Goal: Task Accomplishment & Management: Complete application form

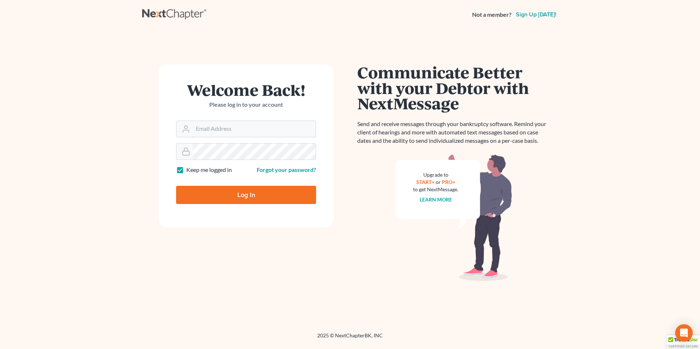
type input "[EMAIL_ADDRESS][PERSON_NAME][DOMAIN_NAME]"
click at [239, 193] on input "Log In" at bounding box center [246, 195] width 140 height 18
type input "Thinking..."
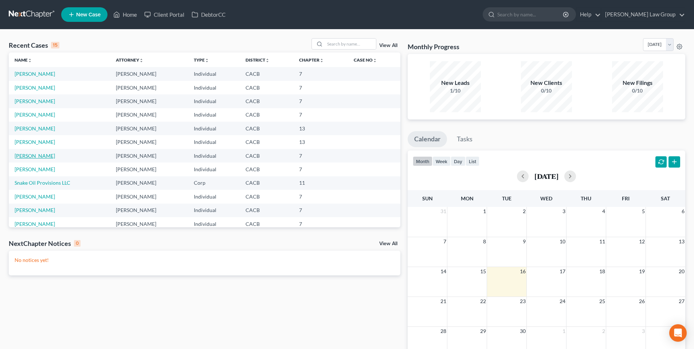
click at [30, 156] on link "[PERSON_NAME]" at bounding box center [35, 156] width 40 height 6
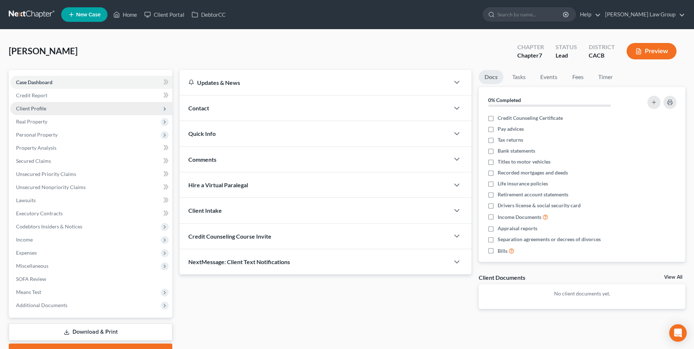
click at [37, 109] on span "Client Profile" at bounding box center [31, 108] width 30 height 6
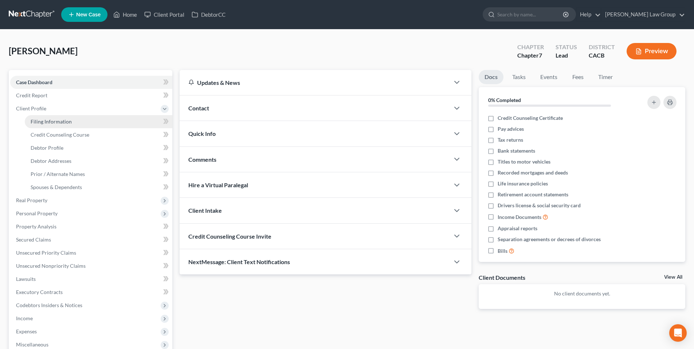
click at [69, 120] on span "Filing Information" at bounding box center [51, 121] width 41 height 6
select select "1"
select select "0"
select select "4"
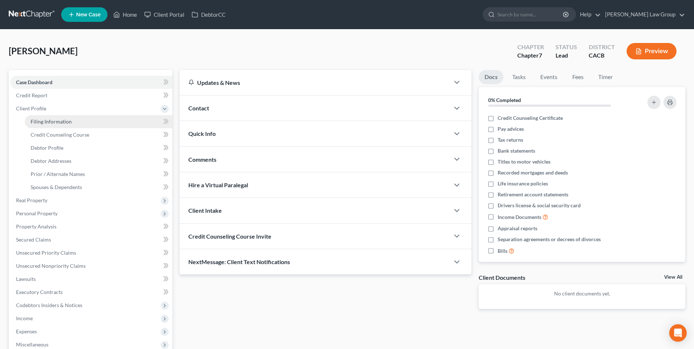
select select "1"
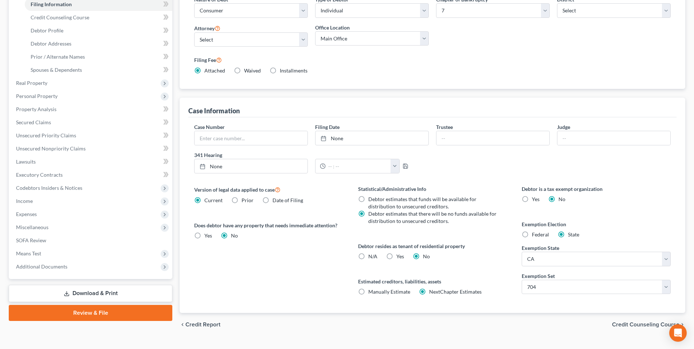
scroll to position [118, 0]
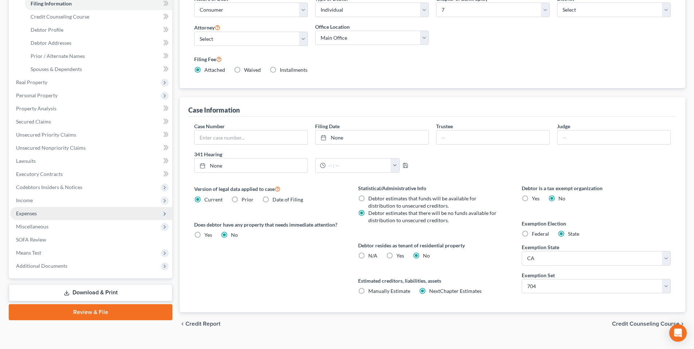
click at [34, 216] on span "Expenses" at bounding box center [26, 213] width 21 height 6
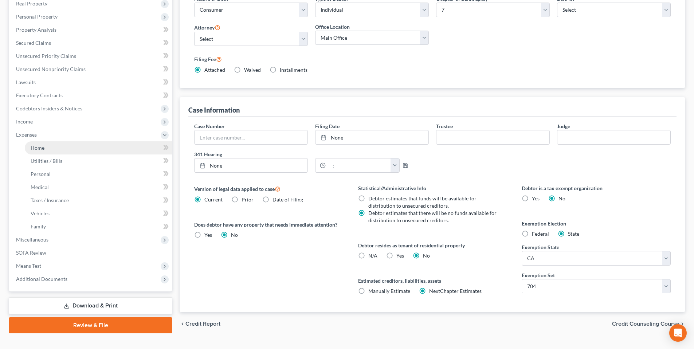
click at [43, 146] on span "Home" at bounding box center [38, 148] width 14 height 6
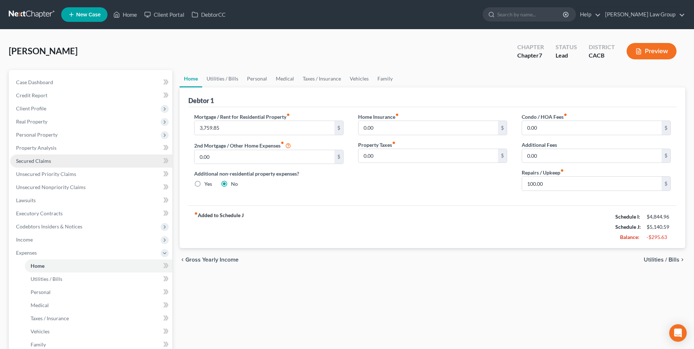
click at [37, 161] on span "Secured Claims" at bounding box center [33, 161] width 35 height 6
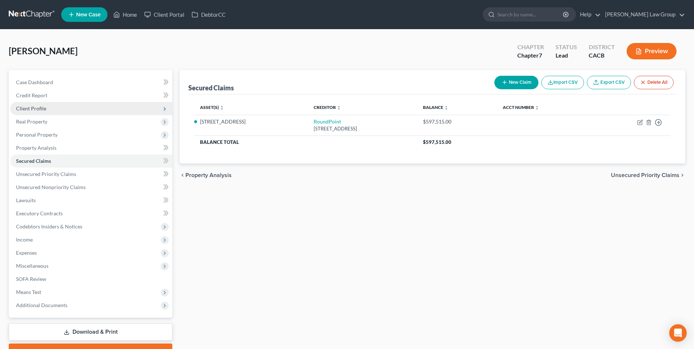
click at [34, 106] on span "Client Profile" at bounding box center [31, 108] width 30 height 6
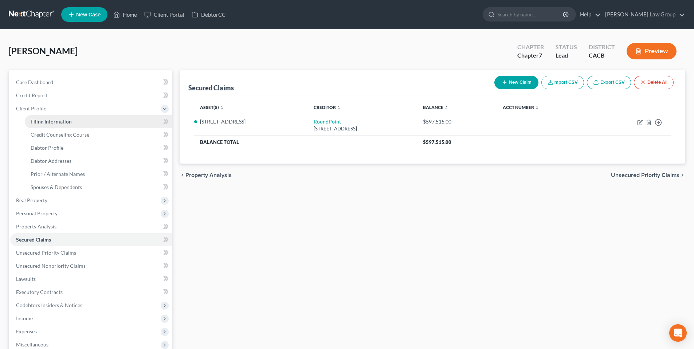
click at [63, 120] on span "Filing Information" at bounding box center [51, 121] width 41 height 6
select select "1"
select select "0"
select select "7"
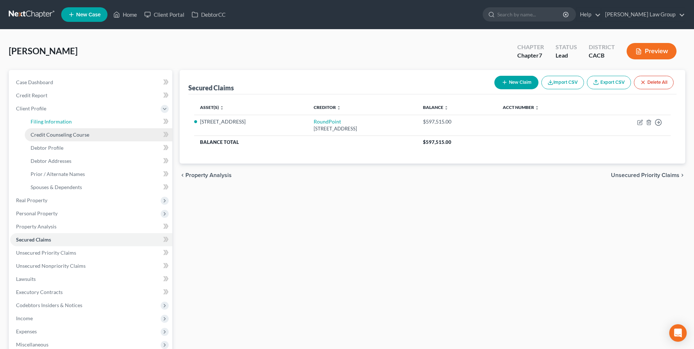
select select "0"
select select "4"
select select "1"
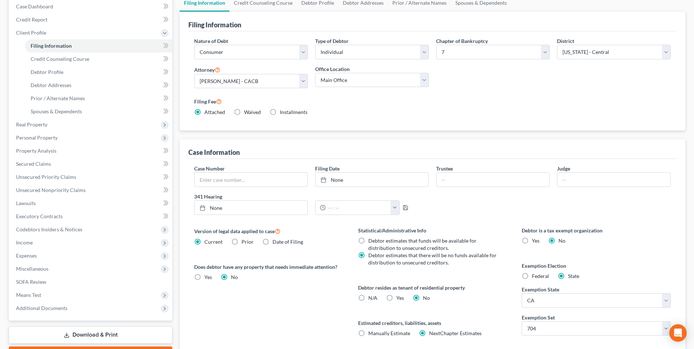
scroll to position [75, 0]
click at [87, 60] on span "Credit Counseling Course" at bounding box center [60, 59] width 59 height 6
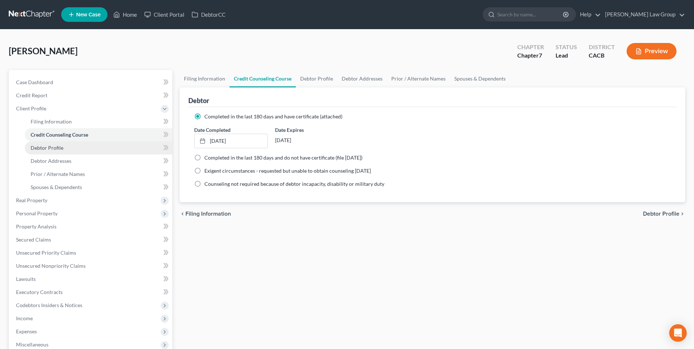
click at [42, 145] on span "Debtor Profile" at bounding box center [47, 148] width 33 height 6
select select "0"
select select "3"
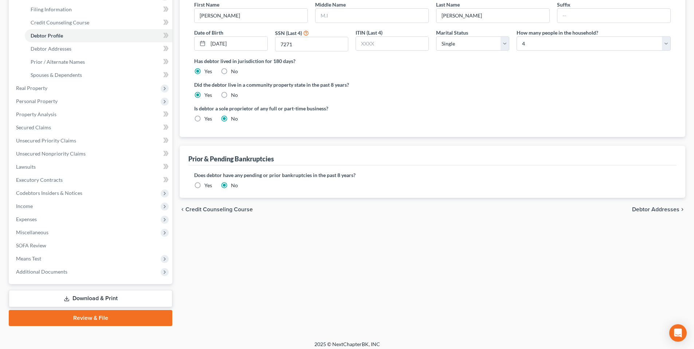
scroll to position [91, 0]
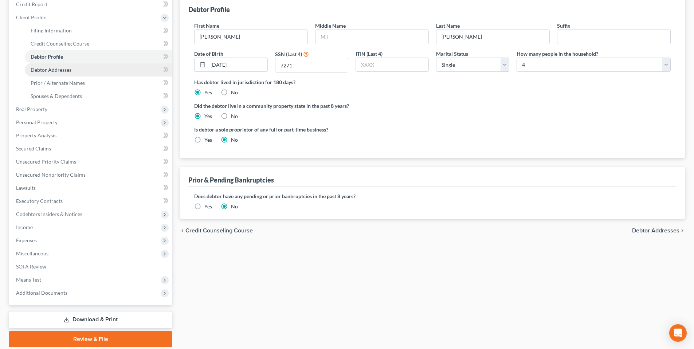
click at [39, 70] on span "Debtor Addresses" at bounding box center [51, 70] width 41 height 6
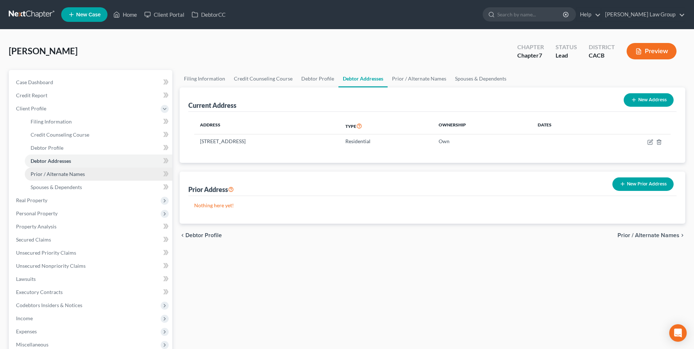
click at [65, 173] on span "Prior / Alternate Names" at bounding box center [58, 174] width 54 height 6
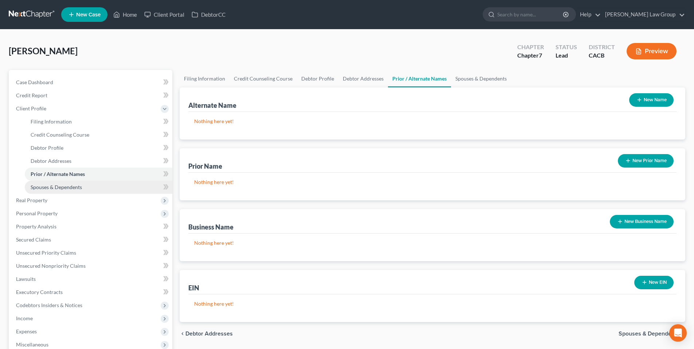
click at [60, 186] on span "Spouses & Dependents" at bounding box center [56, 187] width 51 height 6
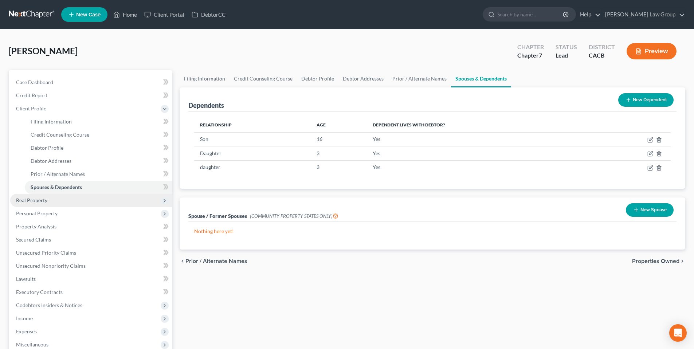
click at [45, 200] on span "Real Property" at bounding box center [31, 200] width 31 height 6
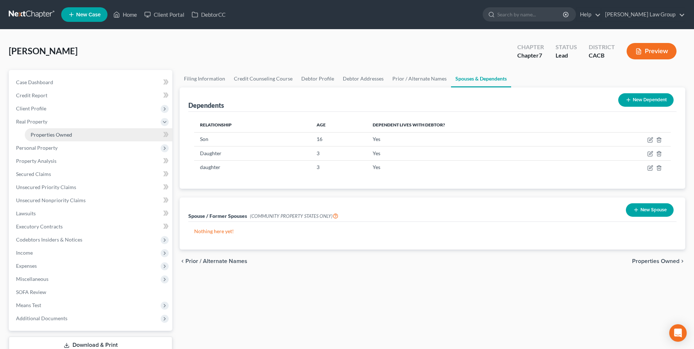
click at [48, 132] on span "Properties Owned" at bounding box center [52, 135] width 42 height 6
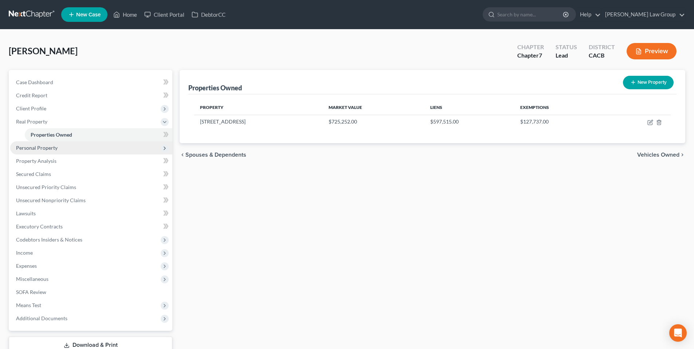
click at [43, 148] on span "Personal Property" at bounding box center [37, 148] width 42 height 6
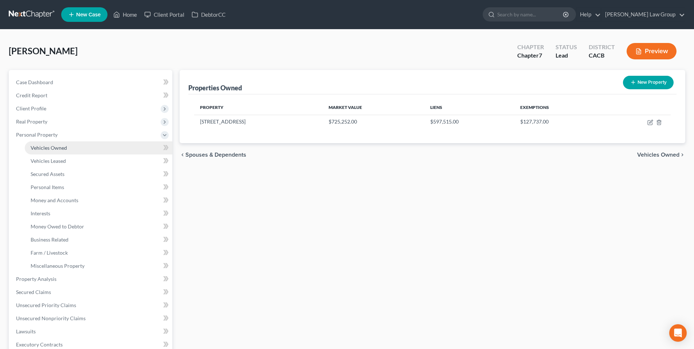
click at [46, 148] on span "Vehicles Owned" at bounding box center [49, 148] width 36 height 6
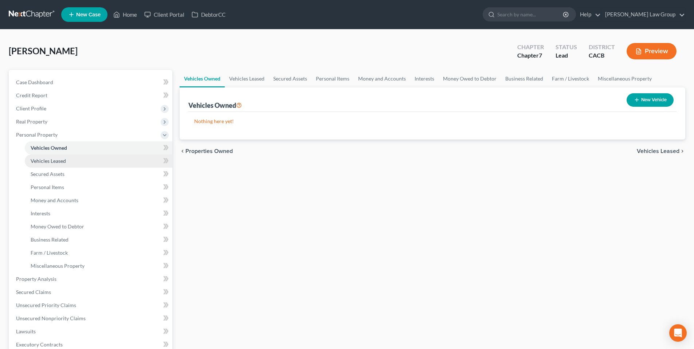
click at [46, 157] on link "Vehicles Leased" at bounding box center [99, 161] width 148 height 13
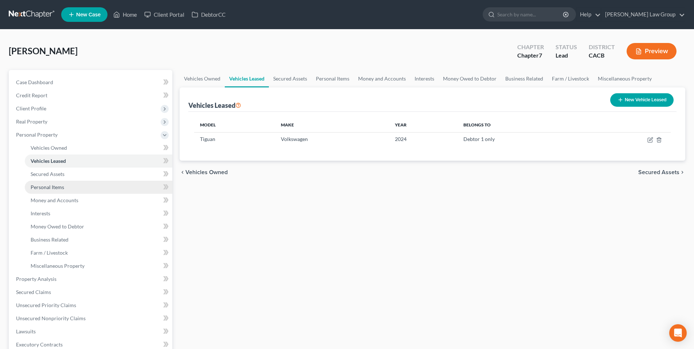
click at [45, 186] on span "Personal Items" at bounding box center [48, 187] width 34 height 6
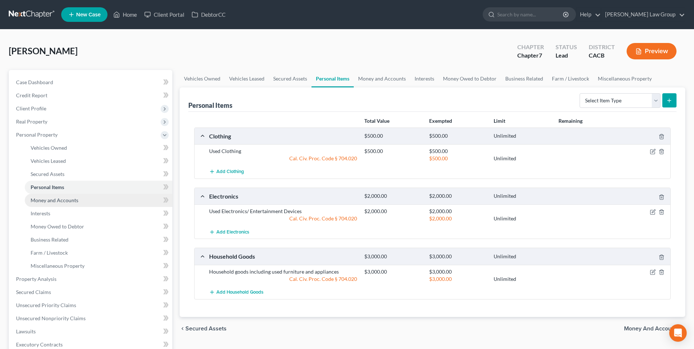
click at [45, 200] on span "Money and Accounts" at bounding box center [55, 200] width 48 height 6
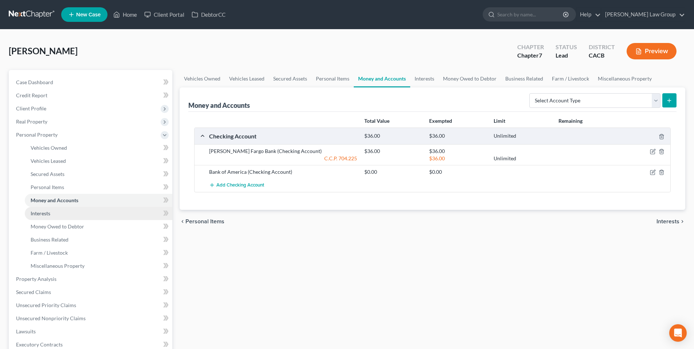
click at [44, 212] on span "Interests" at bounding box center [41, 213] width 20 height 6
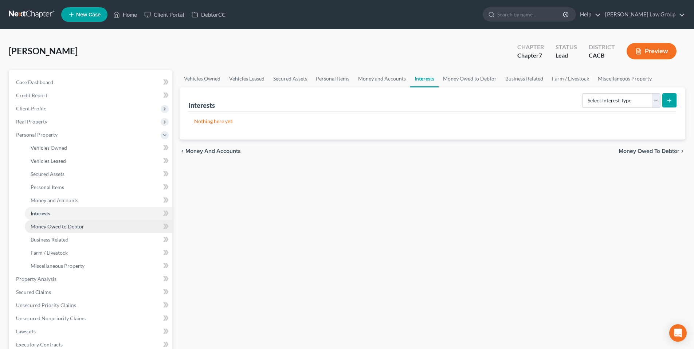
click at [46, 225] on span "Money Owed to Debtor" at bounding box center [58, 226] width 54 height 6
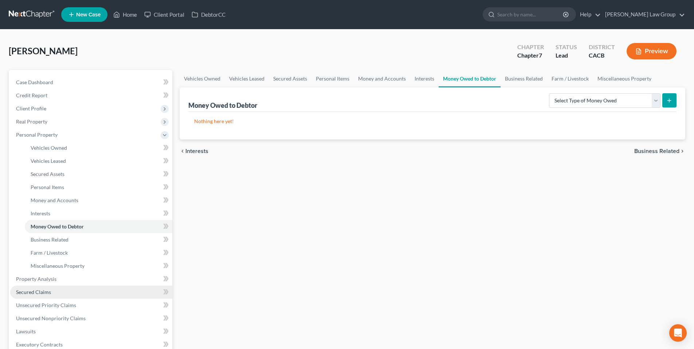
click at [30, 291] on span "Secured Claims" at bounding box center [33, 292] width 35 height 6
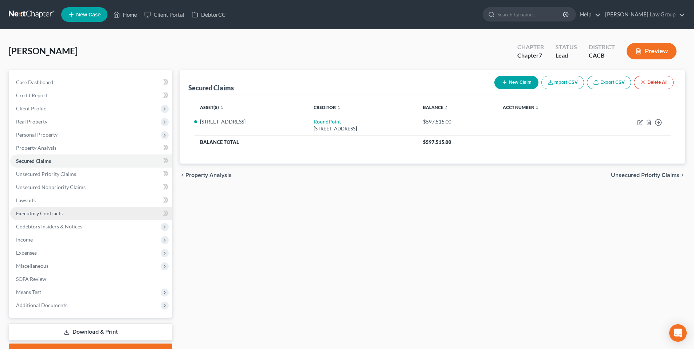
click at [38, 211] on span "Executory Contracts" at bounding box center [39, 213] width 47 height 6
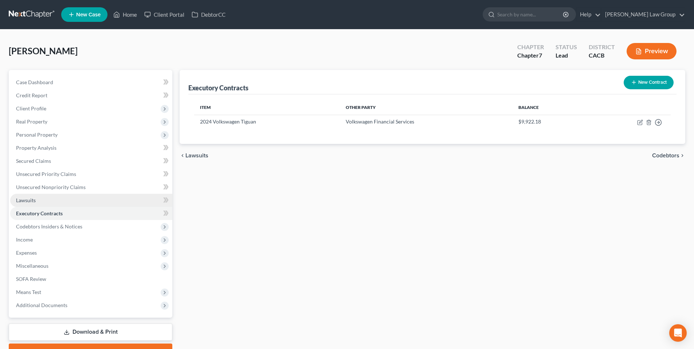
click at [30, 200] on span "Lawsuits" at bounding box center [26, 200] width 20 height 6
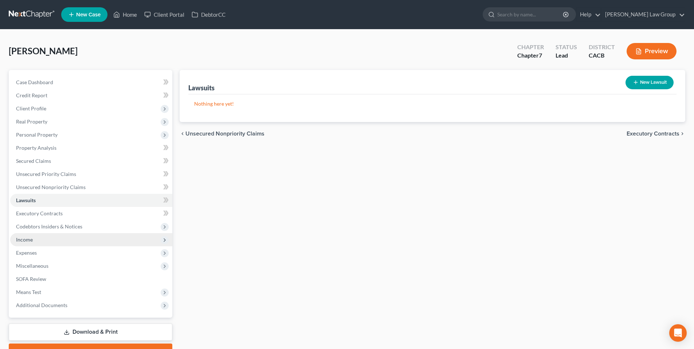
click at [29, 238] on span "Income" at bounding box center [24, 240] width 17 height 6
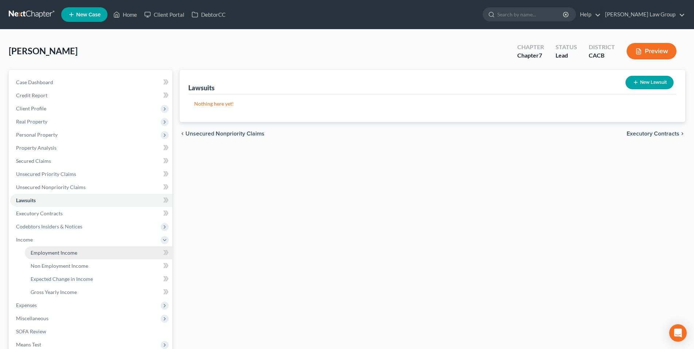
click at [35, 254] on span "Employment Income" at bounding box center [54, 253] width 47 height 6
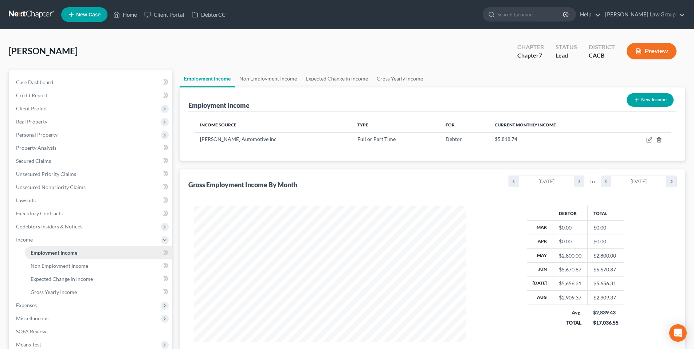
scroll to position [136, 286]
click at [46, 266] on span "Non Employment Income" at bounding box center [60, 266] width 58 height 6
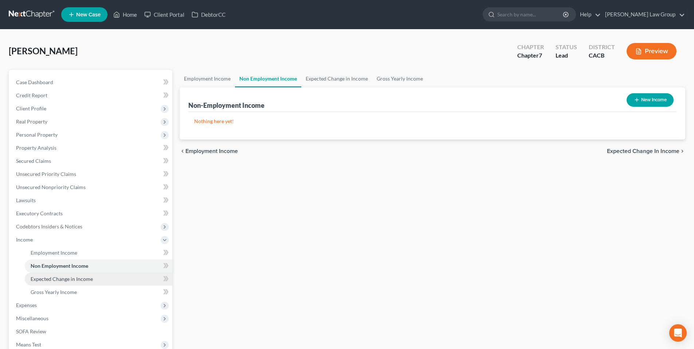
click at [47, 278] on span "Expected Change in Income" at bounding box center [62, 279] width 62 height 6
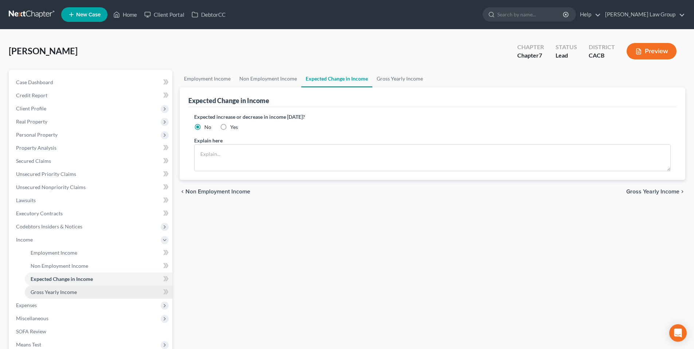
click at [47, 290] on span "Gross Yearly Income" at bounding box center [54, 292] width 46 height 6
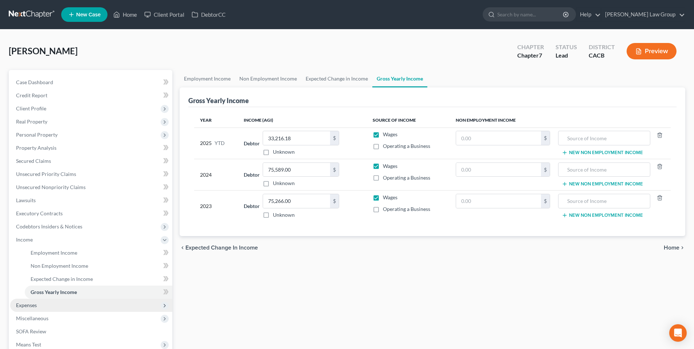
click at [35, 306] on span "Expenses" at bounding box center [26, 305] width 21 height 6
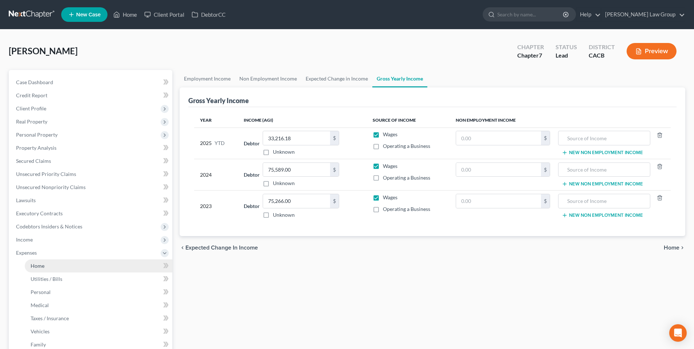
click at [49, 264] on link "Home" at bounding box center [99, 265] width 148 height 13
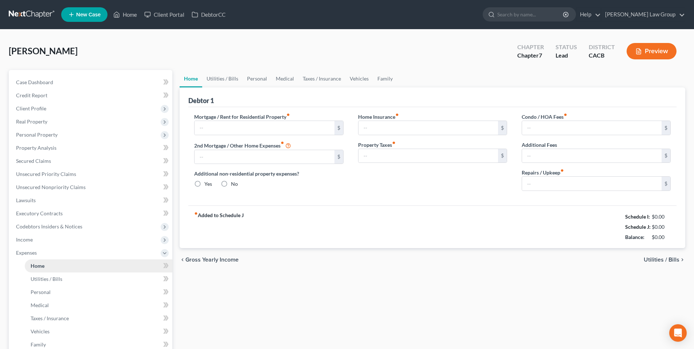
type input "3,759.85"
type input "0.00"
radio input "true"
type input "0.00"
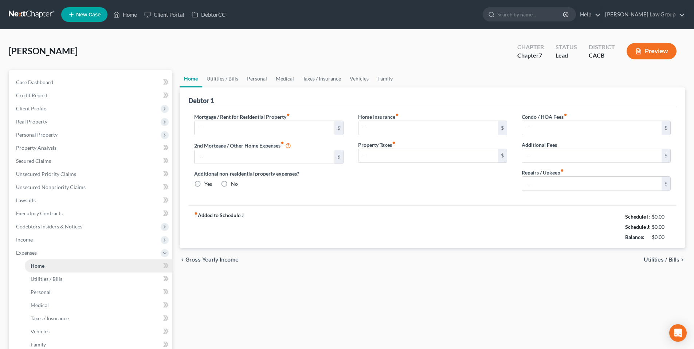
type input "0.00"
type input "100.00"
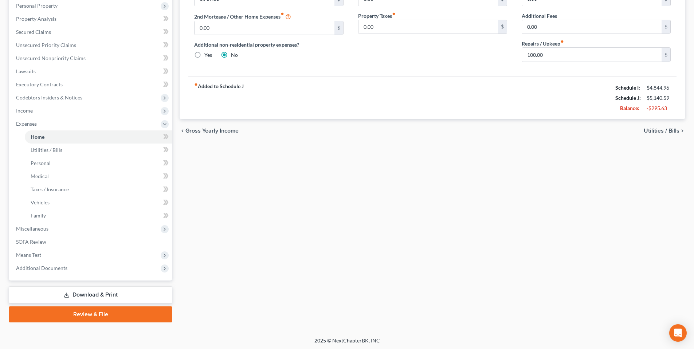
scroll to position [129, 0]
click at [52, 148] on span "Utilities / Bills" at bounding box center [47, 149] width 32 height 6
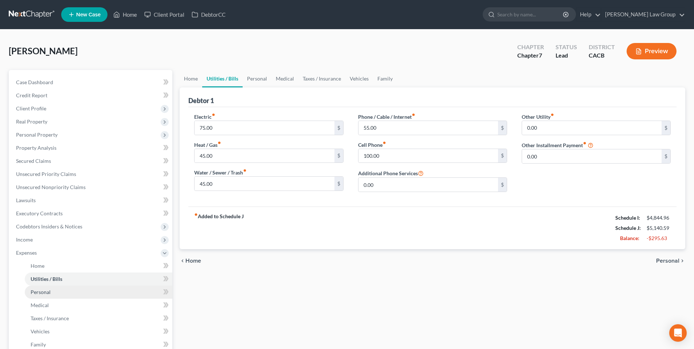
click at [37, 288] on link "Personal" at bounding box center [99, 292] width 148 height 13
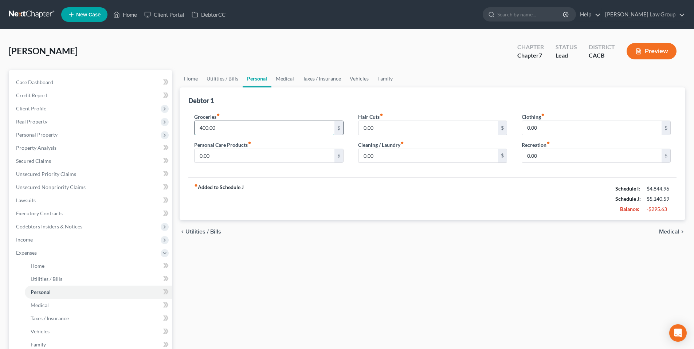
click at [211, 129] on input "400.00" at bounding box center [265, 128] width 140 height 14
type input "6"
type input "400.00"
click at [52, 304] on link "Medical" at bounding box center [99, 305] width 148 height 13
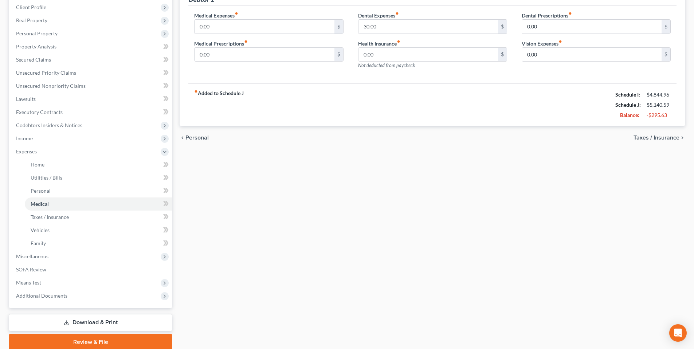
scroll to position [103, 0]
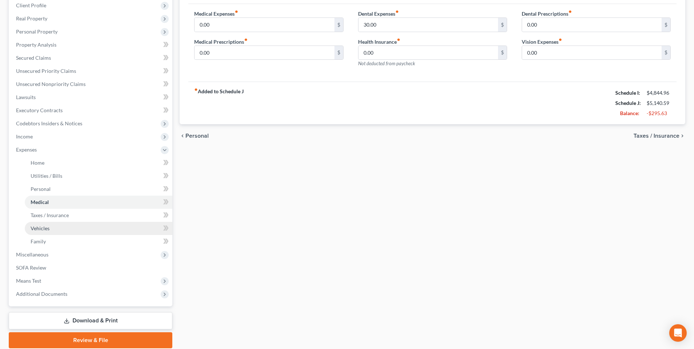
click at [49, 230] on span "Vehicles" at bounding box center [40, 228] width 19 height 6
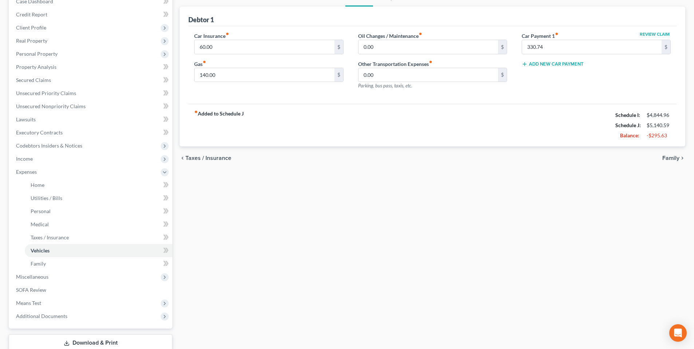
scroll to position [79, 0]
click at [46, 267] on link "Family" at bounding box center [99, 265] width 148 height 13
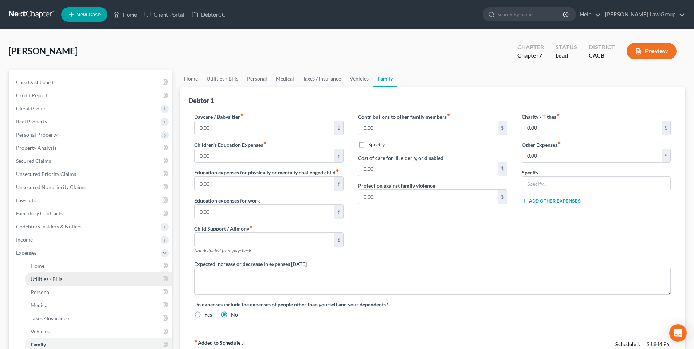
click at [45, 281] on span "Utilities / Bills" at bounding box center [47, 279] width 32 height 6
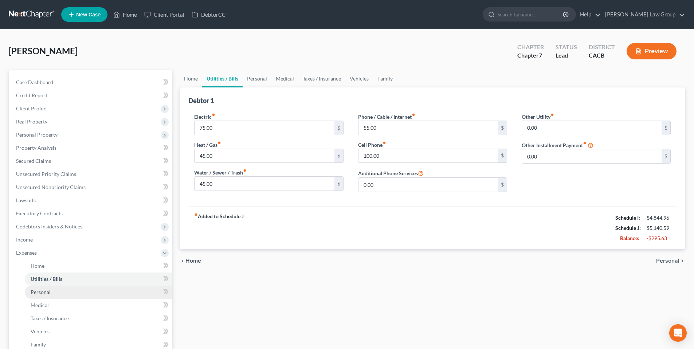
click at [45, 289] on span "Personal" at bounding box center [41, 292] width 20 height 6
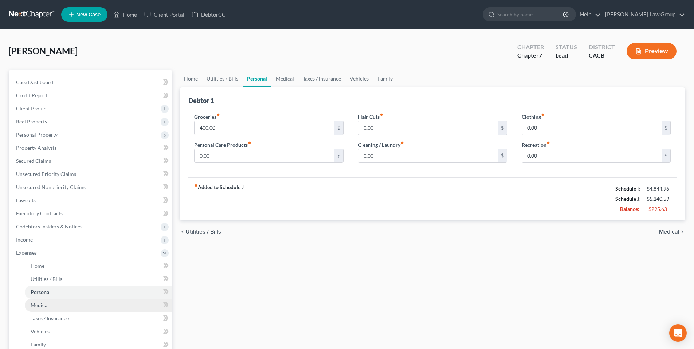
click at [38, 305] on span "Medical" at bounding box center [40, 305] width 18 height 6
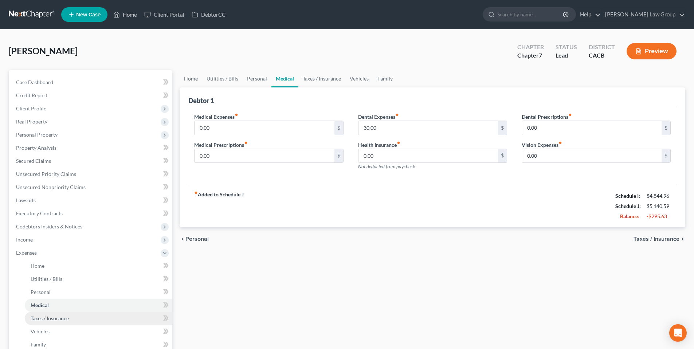
click at [43, 317] on span "Taxes / Insurance" at bounding box center [50, 318] width 38 height 6
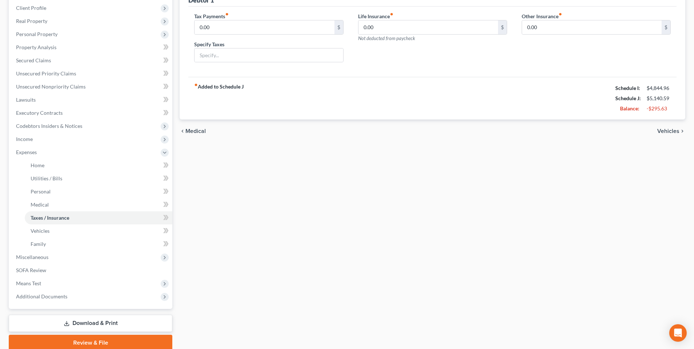
scroll to position [129, 0]
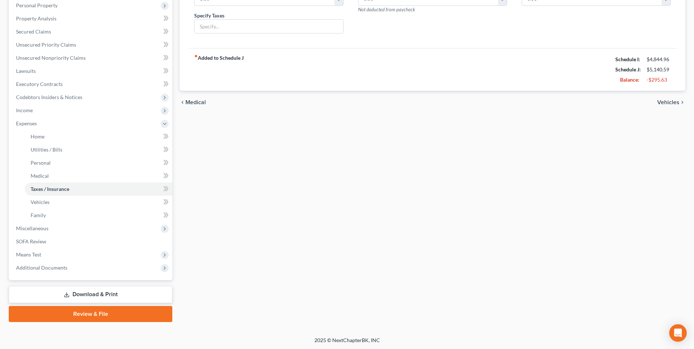
click at [86, 292] on link "Download & Print" at bounding box center [91, 294] width 164 height 17
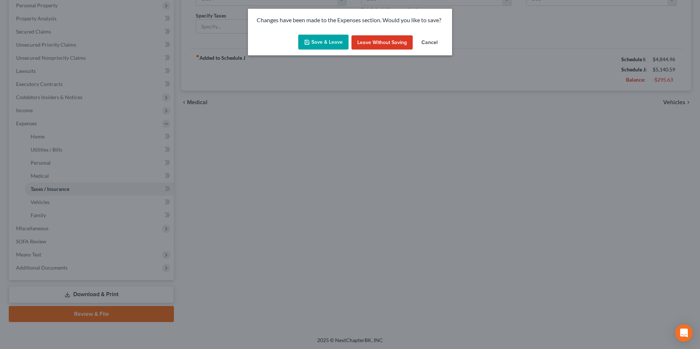
click at [320, 41] on button "Save & Leave" at bounding box center [323, 42] width 50 height 15
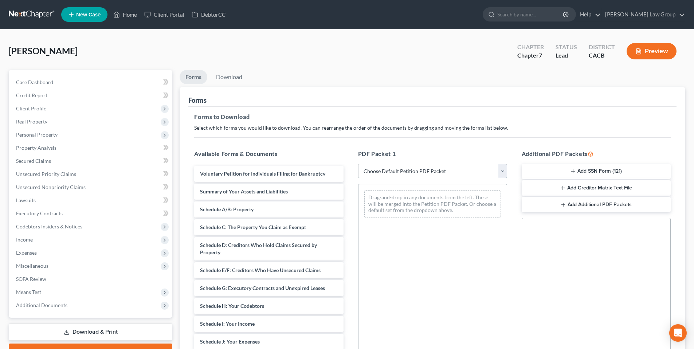
click at [502, 169] on select "Choose Default Petition PDF Packet Complete Bankruptcy Petition (all forms and …" at bounding box center [432, 171] width 149 height 15
select select "0"
click at [358, 164] on select "Choose Default Petition PDF Packet Complete Bankruptcy Petition (all forms and …" at bounding box center [432, 171] width 149 height 15
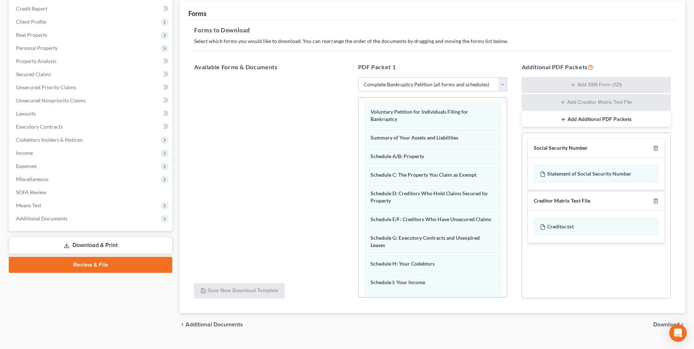
scroll to position [101, 0]
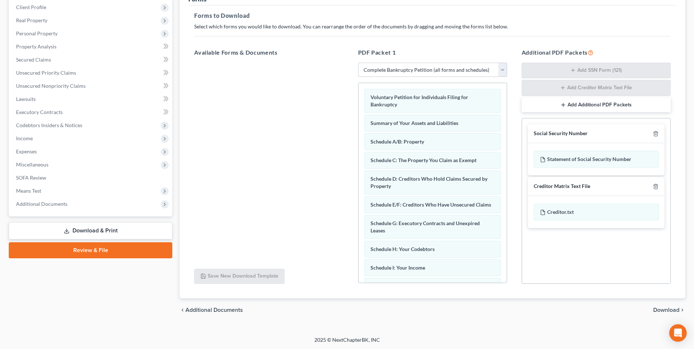
click at [669, 309] on span "Download" at bounding box center [666, 310] width 26 height 6
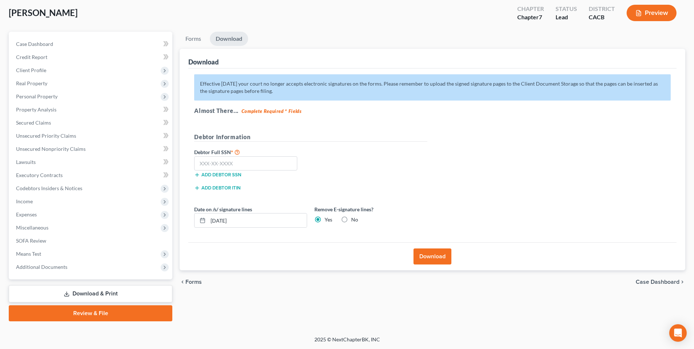
scroll to position [38, 0]
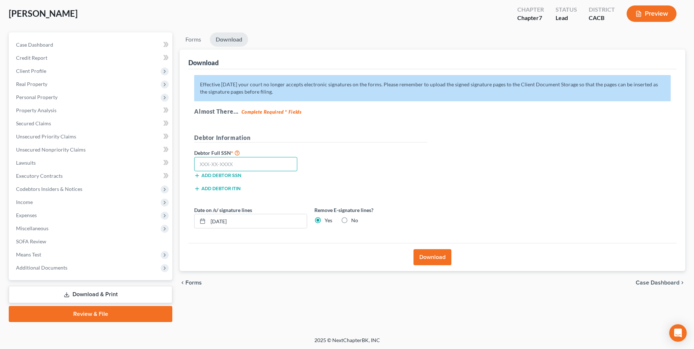
click at [212, 158] on input "text" at bounding box center [245, 164] width 103 height 15
type input "614-28-7271"
click at [431, 257] on button "Download" at bounding box center [433, 257] width 38 height 16
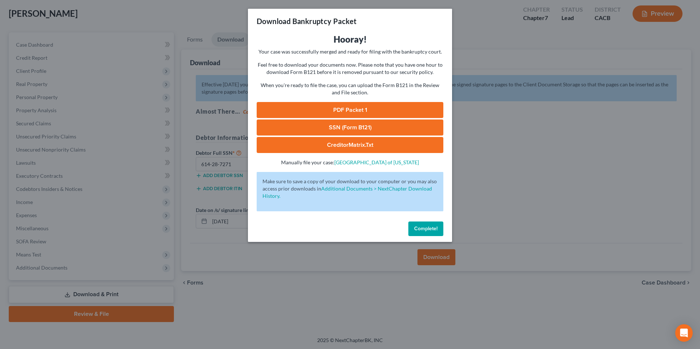
click at [353, 108] on link "PDF Packet 1" at bounding box center [350, 110] width 187 height 16
click at [352, 145] on link "CreditorMatrix.txt" at bounding box center [350, 145] width 187 height 16
click at [420, 228] on span "Complete!" at bounding box center [425, 229] width 23 height 6
